Goal: Information Seeking & Learning: Learn about a topic

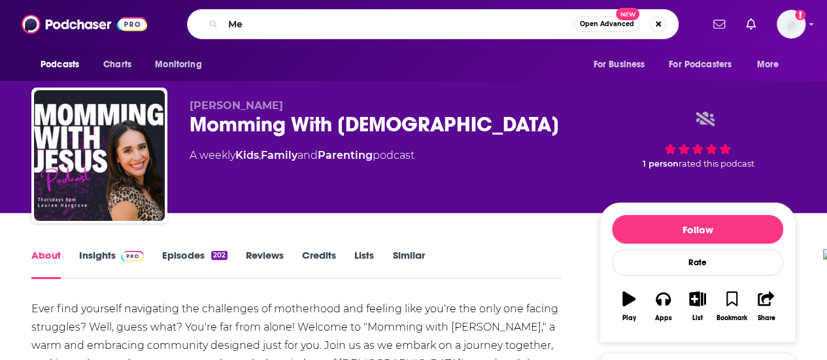
type input "M"
type input "Let Me Ask You This"
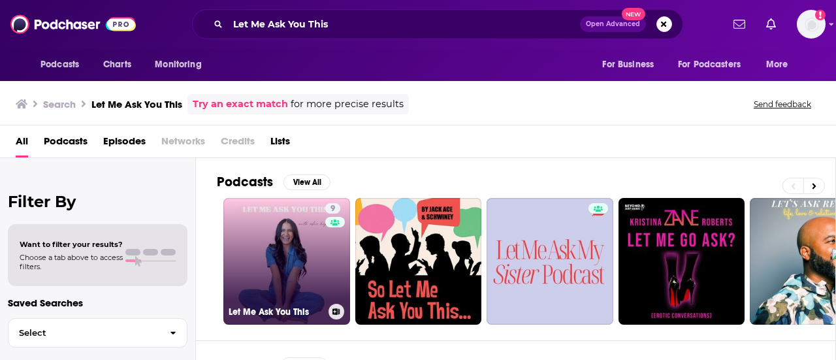
click at [293, 254] on link "9 Let Me Ask You This" at bounding box center [286, 261] width 127 height 127
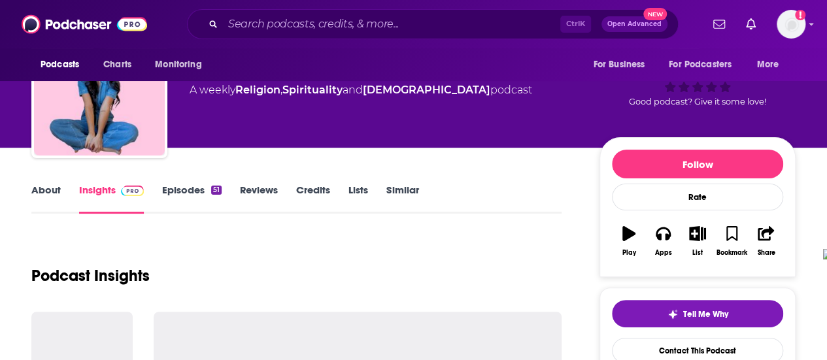
scroll to position [131, 0]
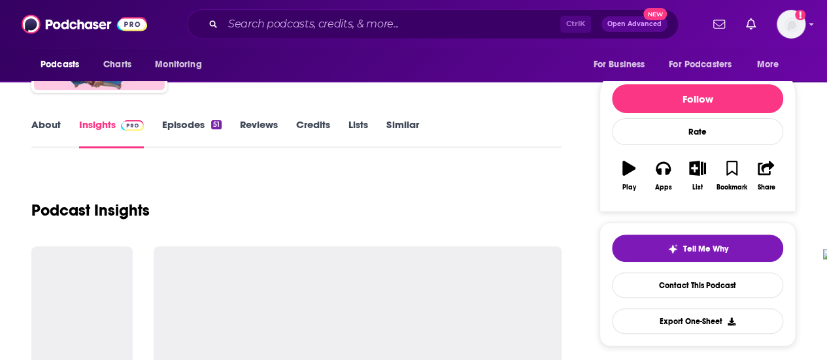
click at [191, 120] on link "Episodes 51" at bounding box center [191, 133] width 59 height 30
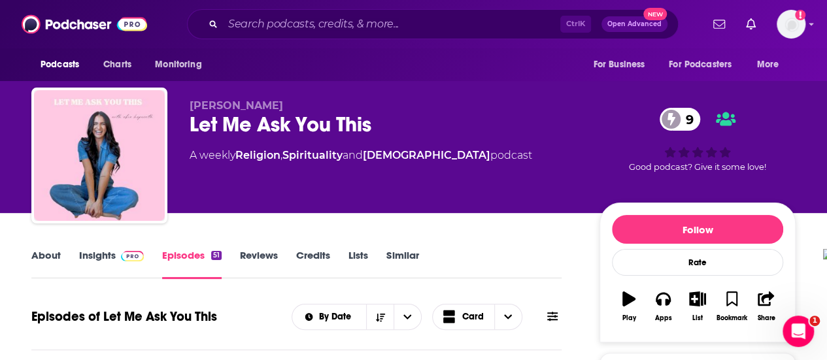
click at [128, 256] on img at bounding box center [132, 256] width 23 height 10
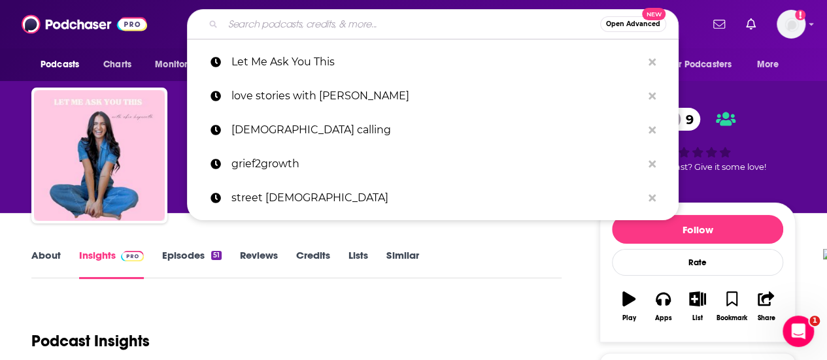
click at [310, 24] on input "Search podcasts, credits, & more..." at bounding box center [411, 24] width 377 height 21
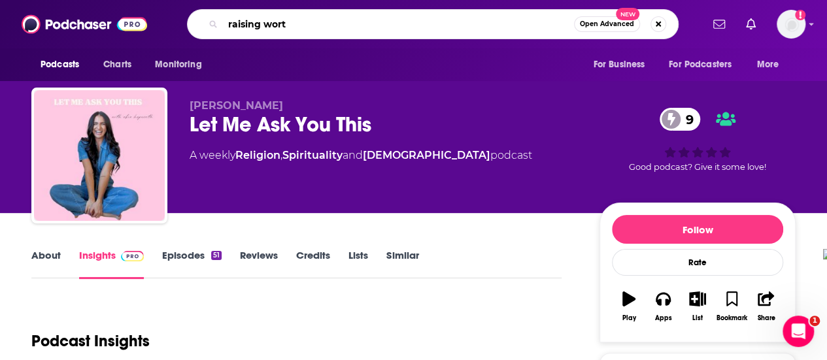
type input "raising worth"
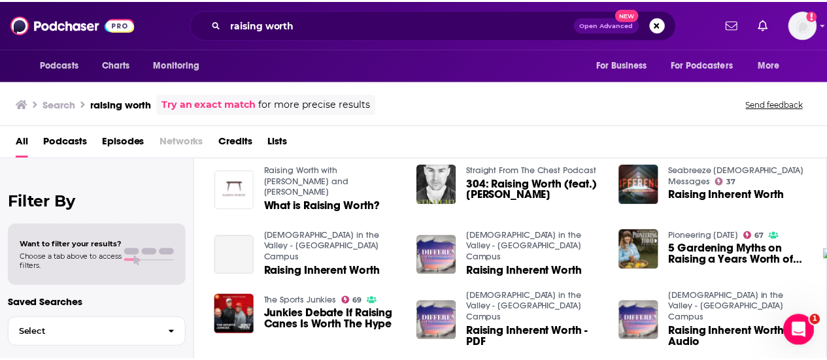
scroll to position [196, 0]
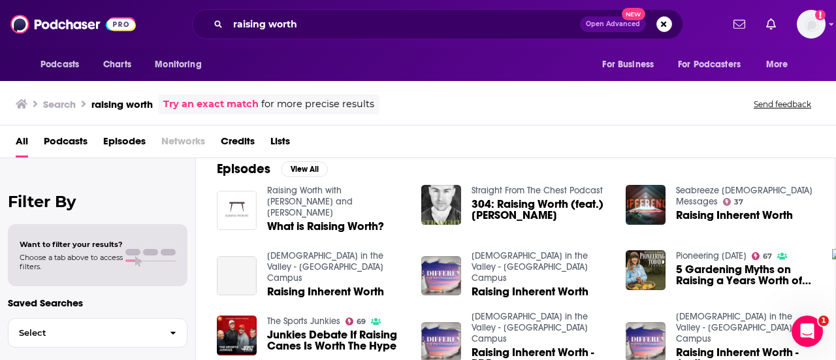
click at [351, 221] on span "What is Raising Worth?" at bounding box center [325, 226] width 117 height 11
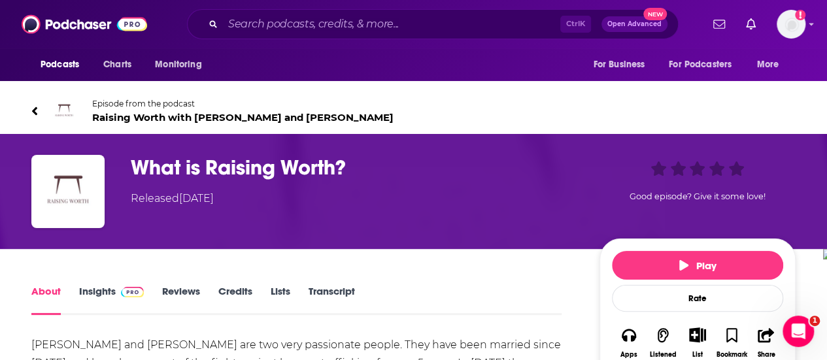
click at [116, 290] on span at bounding box center [130, 291] width 28 height 12
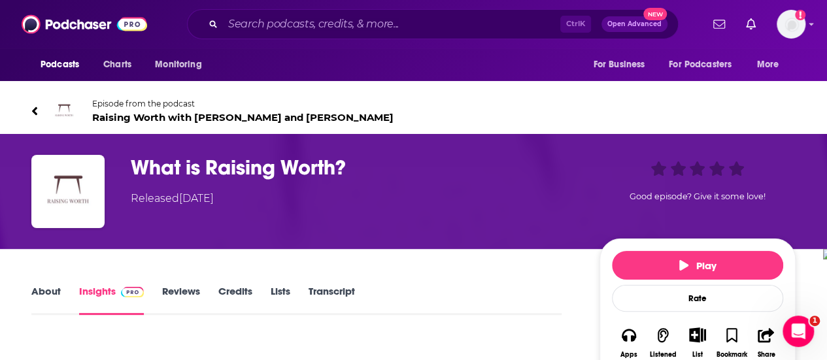
click at [157, 120] on span "Raising Worth with [PERSON_NAME] and [PERSON_NAME]" at bounding box center [242, 117] width 301 height 12
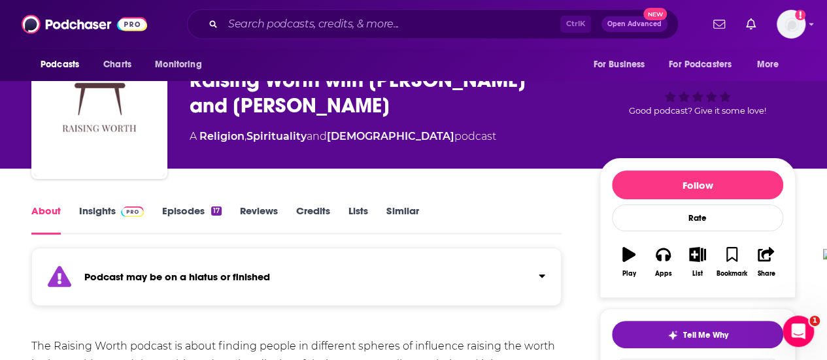
scroll to position [65, 0]
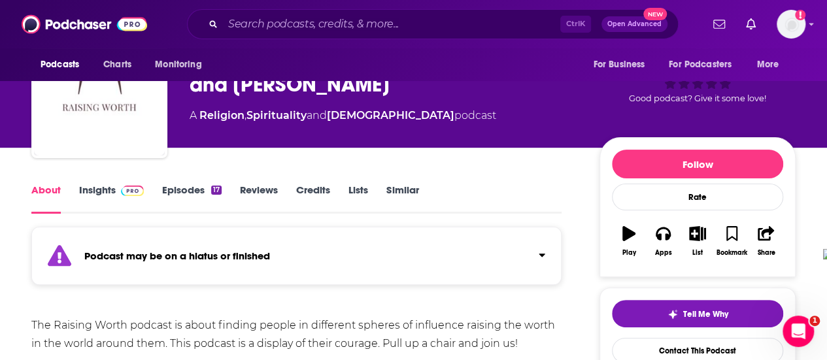
click at [191, 194] on link "Episodes 17" at bounding box center [191, 199] width 59 height 30
